Goal: Task Accomplishment & Management: Use online tool/utility

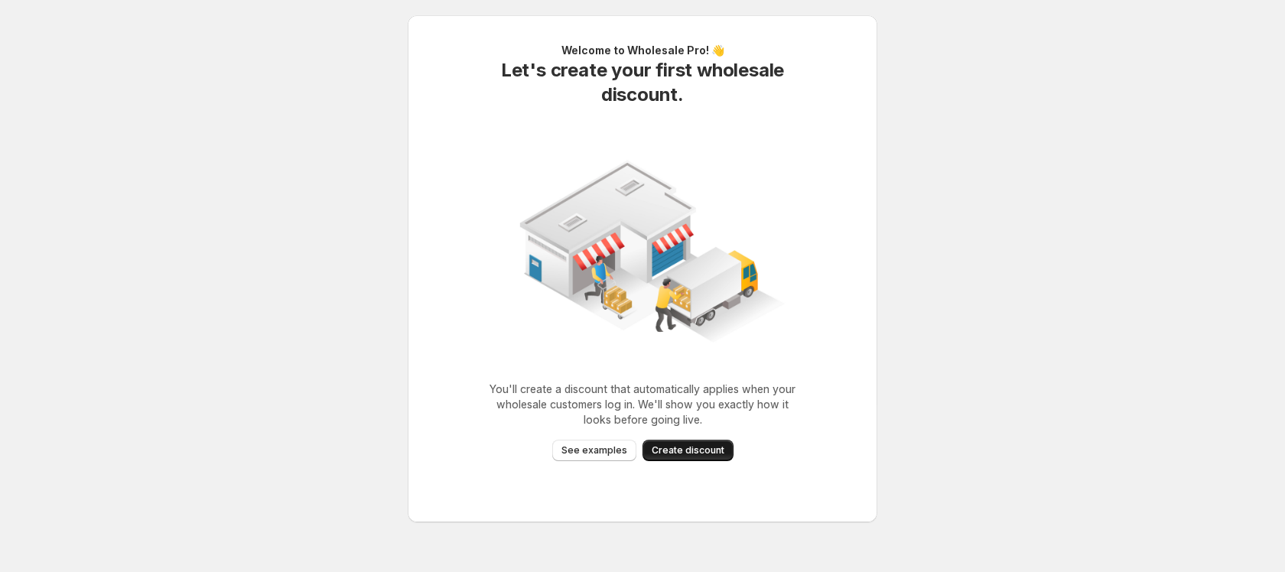
click at [674, 449] on span "Create discount" at bounding box center [688, 450] width 73 height 12
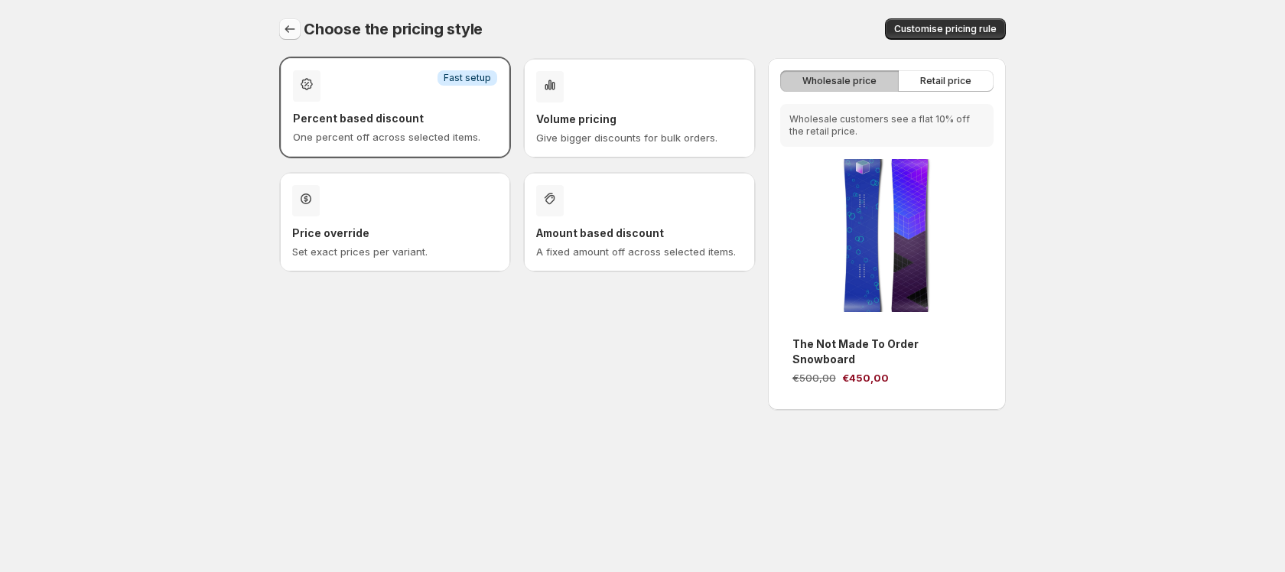
click at [289, 30] on icon "button" at bounding box center [289, 28] width 15 height 15
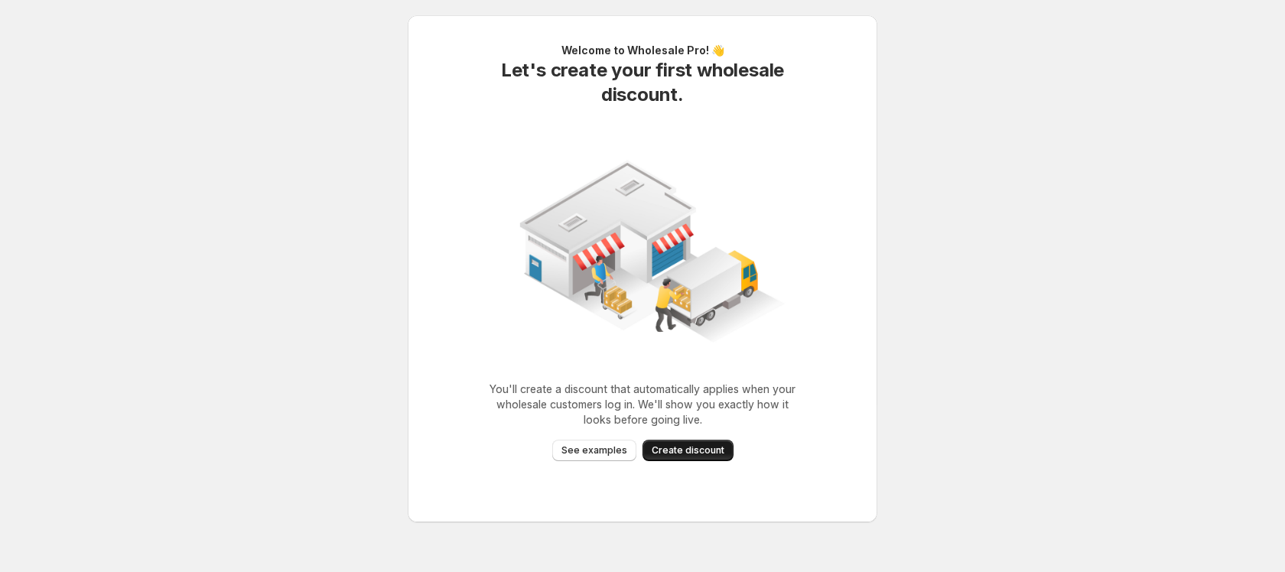
click at [688, 456] on span "Create discount" at bounding box center [688, 450] width 73 height 12
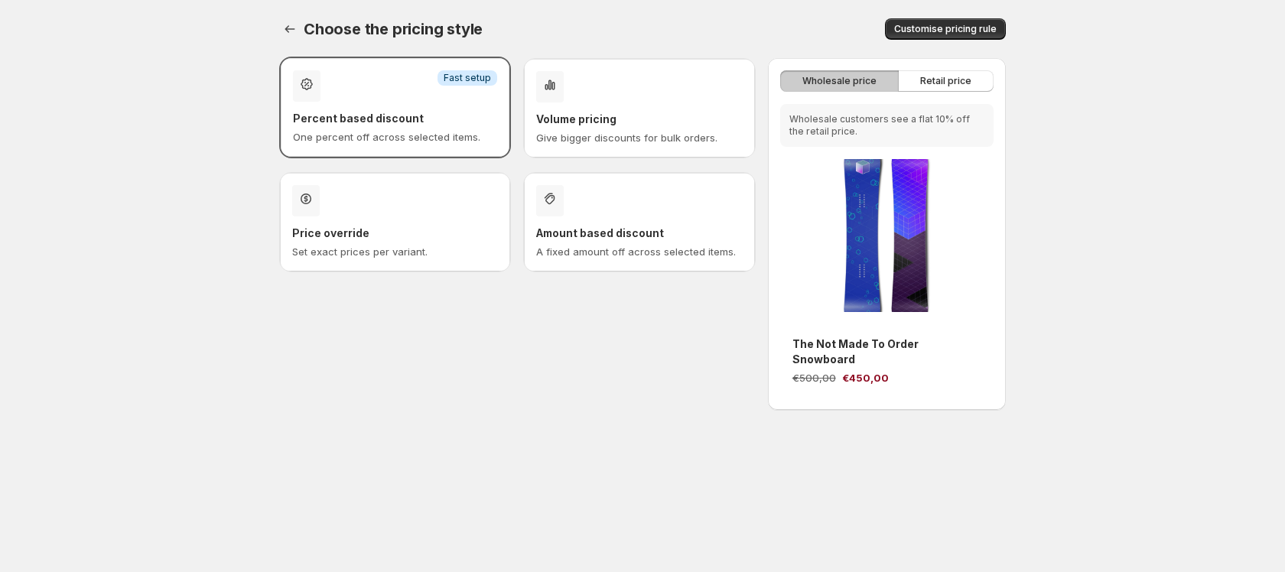
click at [617, 113] on h3 "Volume pricing" at bounding box center [639, 119] width 206 height 15
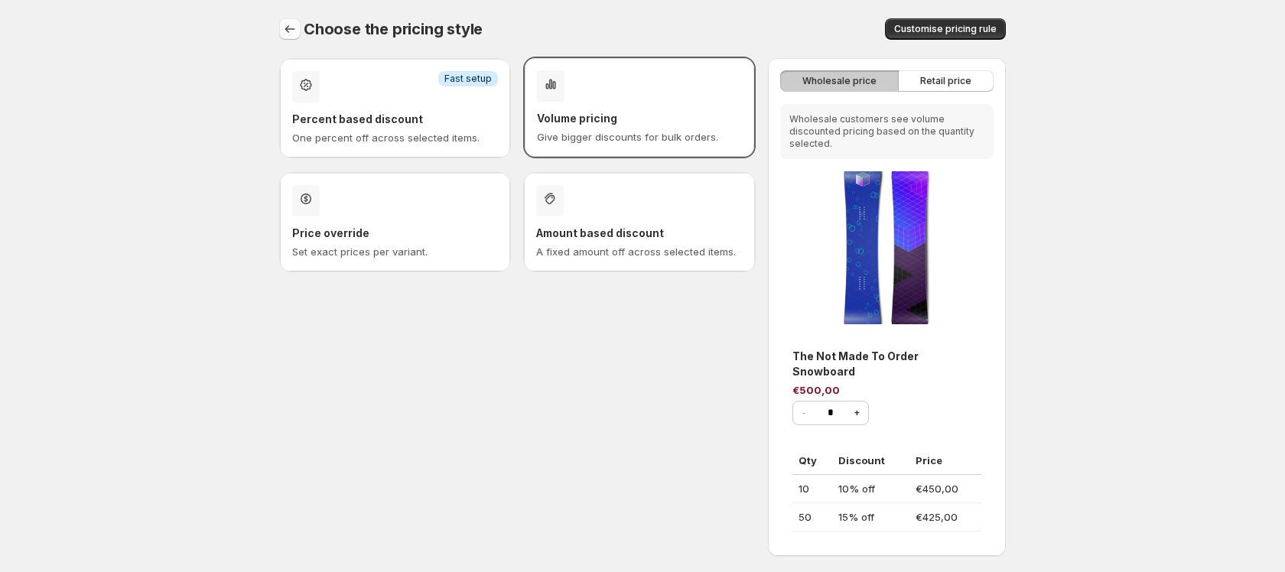
click at [283, 31] on icon "button" at bounding box center [289, 28] width 15 height 15
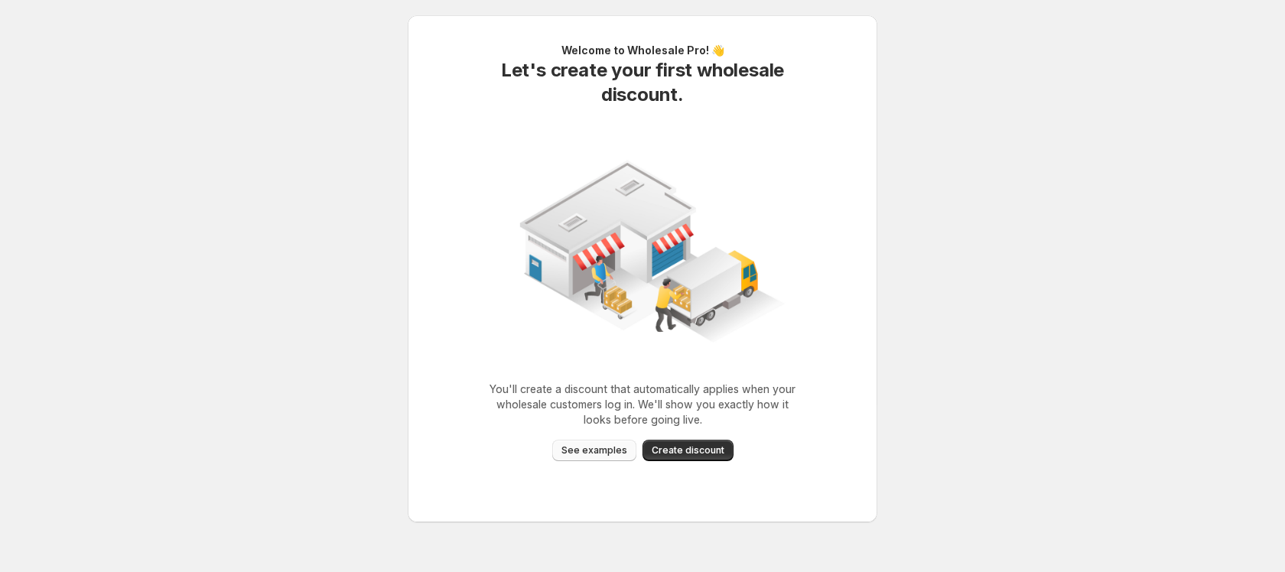
click at [589, 453] on span "See examples" at bounding box center [594, 450] width 66 height 12
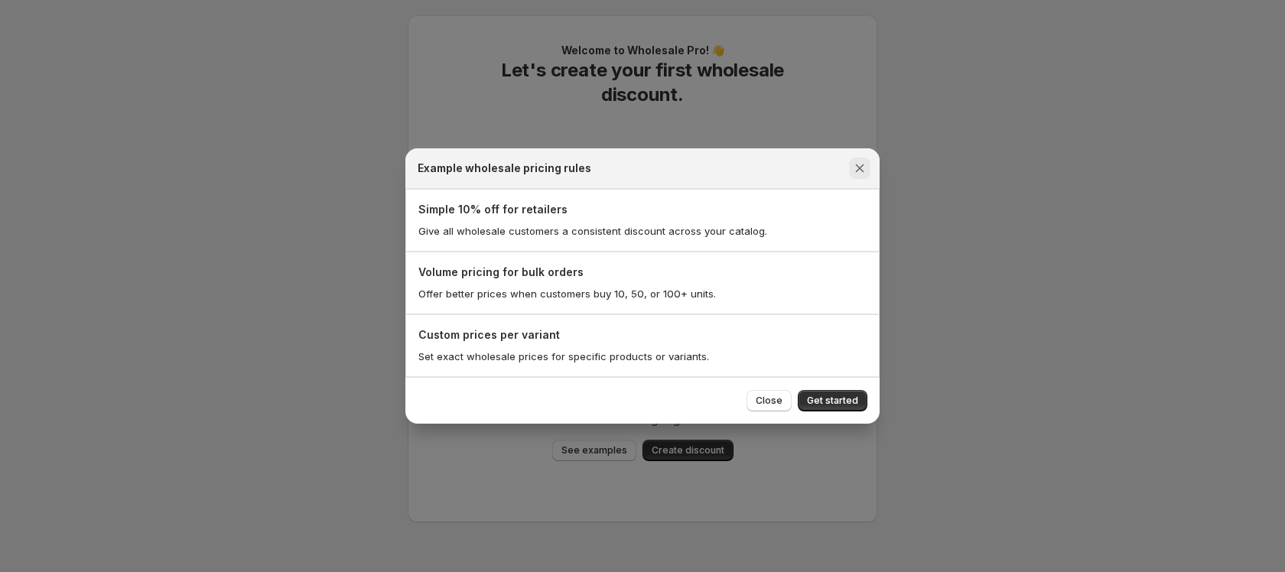
click at [853, 171] on icon "Close" at bounding box center [859, 168] width 15 height 15
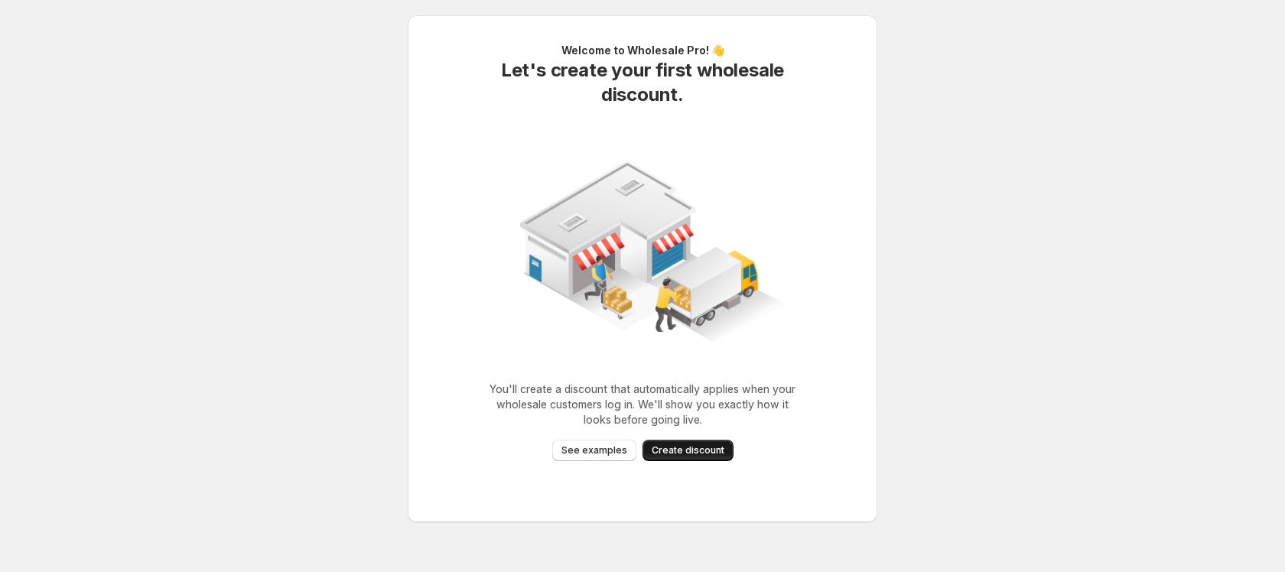
click at [708, 457] on button "Create discount" at bounding box center [687, 450] width 91 height 21
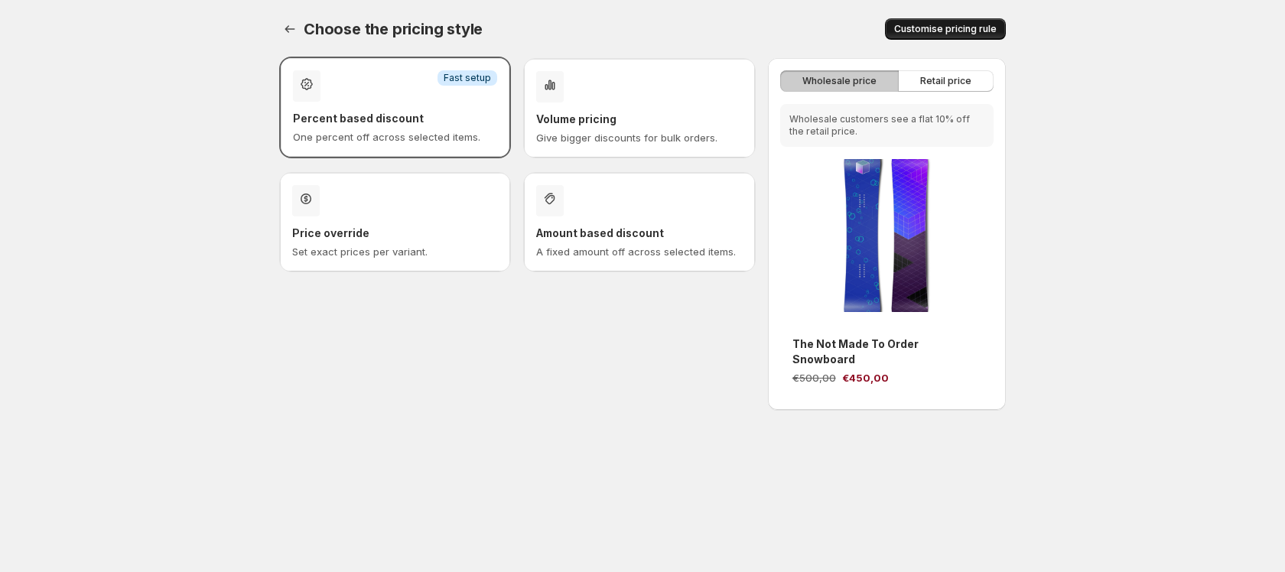
click at [977, 24] on span "Customise pricing rule" at bounding box center [945, 29] width 102 height 12
